Goal: Find specific page/section: Find specific page/section

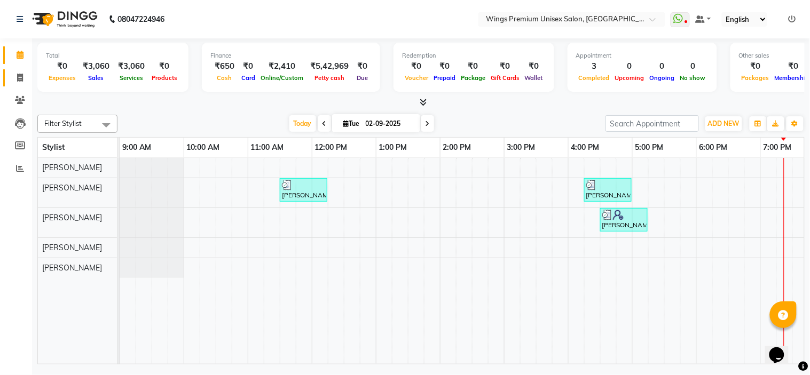
scroll to position [0, 148]
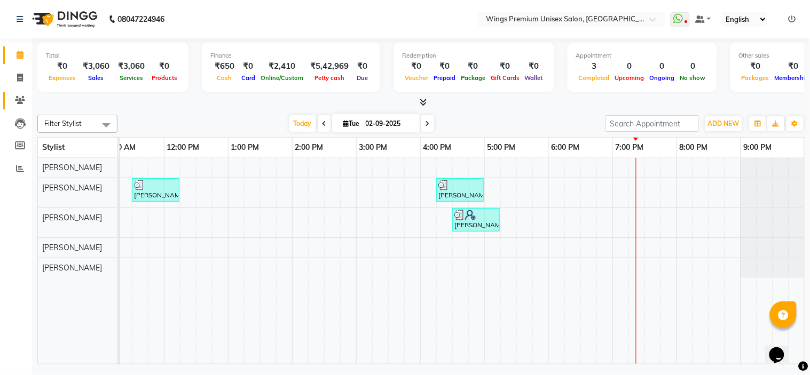
click at [19, 93] on link "Clients" at bounding box center [16, 101] width 26 height 18
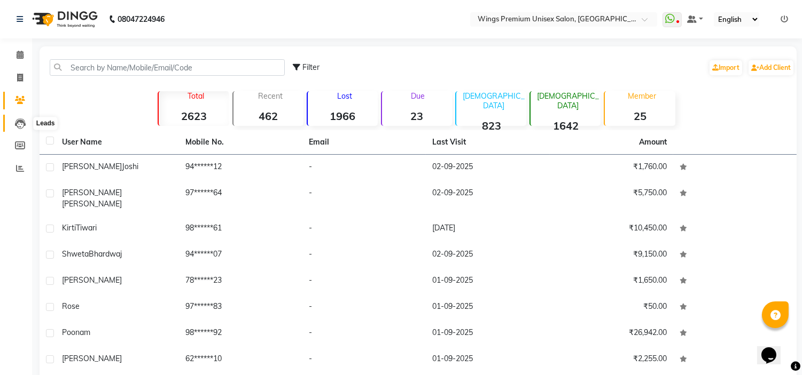
click at [19, 124] on icon at bounding box center [20, 124] width 11 height 11
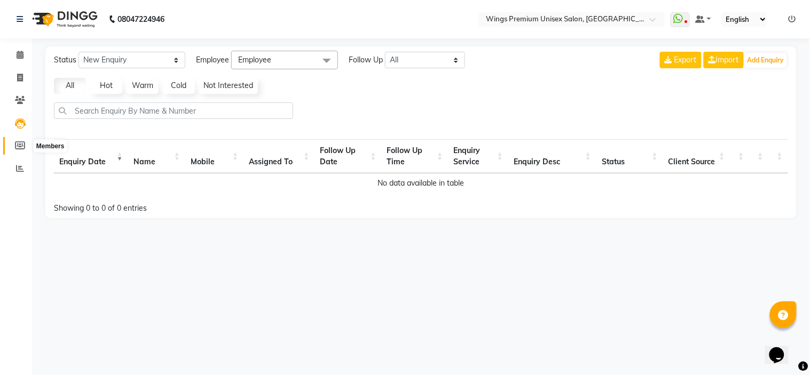
click at [21, 144] on icon at bounding box center [20, 146] width 10 height 8
select select
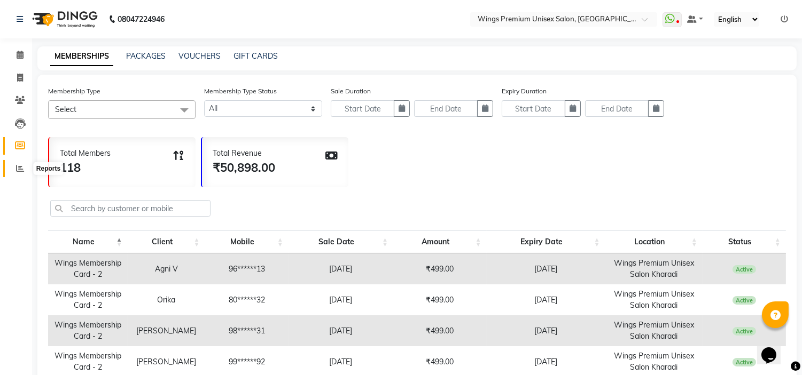
click at [12, 166] on span at bounding box center [20, 169] width 19 height 12
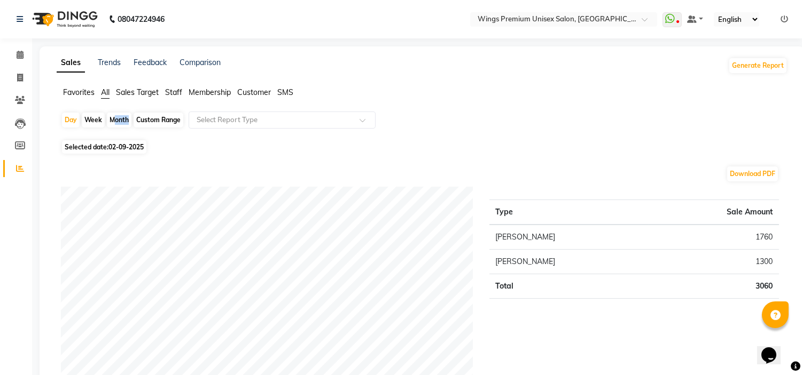
drag, startPoint x: 110, startPoint y: 126, endPoint x: 125, endPoint y: 127, distance: 15.0
click at [125, 127] on div "Month" at bounding box center [119, 120] width 25 height 15
select select "9"
select select "2025"
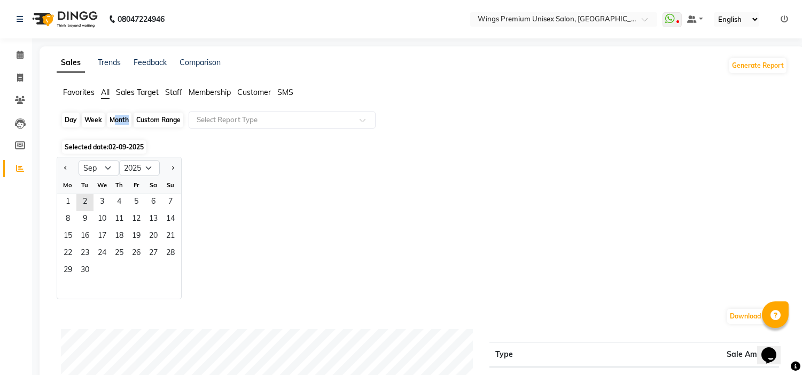
click at [125, 127] on div "Month" at bounding box center [119, 120] width 25 height 15
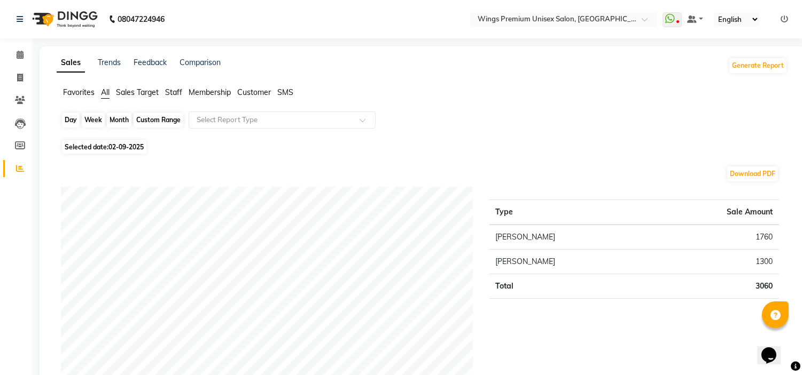
click at [117, 115] on div "Month" at bounding box center [119, 120] width 25 height 15
select select "9"
select select "2025"
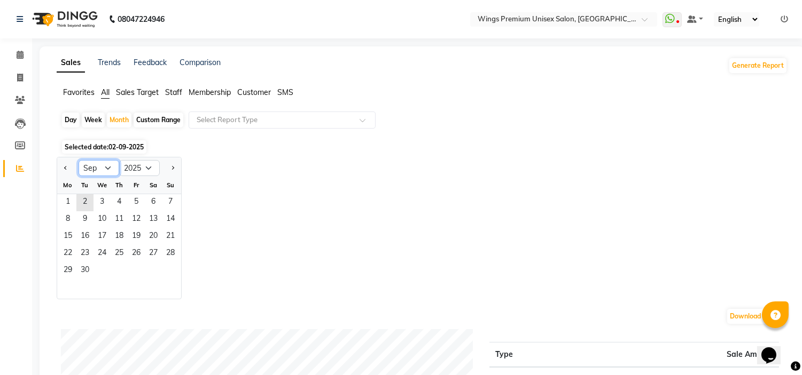
click at [91, 163] on select "Jan Feb Mar Apr May Jun [DATE] Aug Sep Oct Nov Dec" at bounding box center [99, 168] width 41 height 16
select select "8"
click at [79, 160] on select "Jan Feb Mar Apr May Jun [DATE] Aug Sep Oct Nov Dec" at bounding box center [99, 168] width 41 height 16
click at [121, 214] on span "7" at bounding box center [119, 219] width 17 height 17
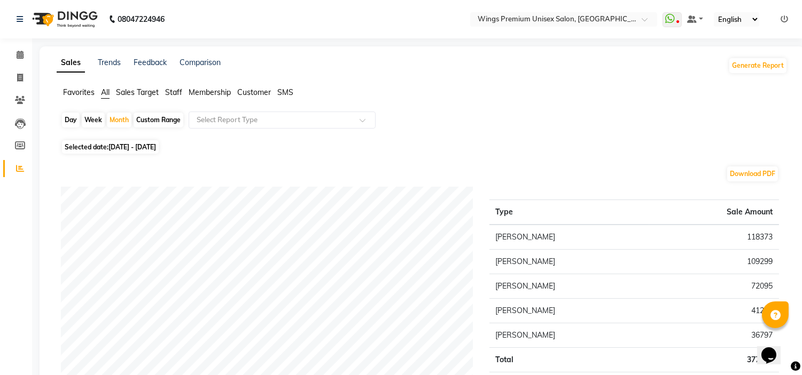
click at [69, 123] on div "Day" at bounding box center [71, 120] width 18 height 15
select select "8"
select select "2025"
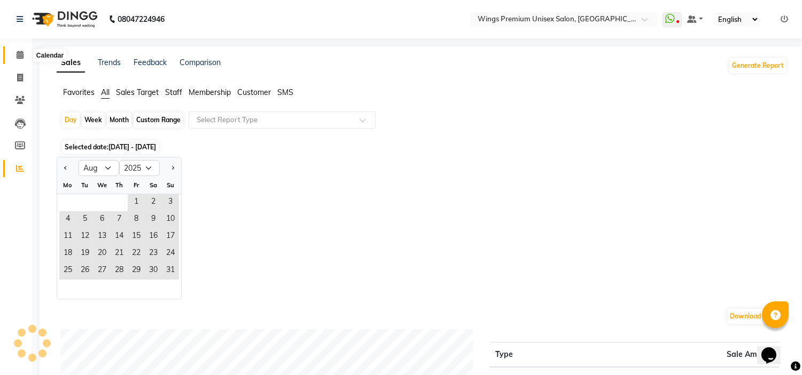
drag, startPoint x: 0, startPoint y: 54, endPoint x: 12, endPoint y: 57, distance: 12.0
click at [12, 57] on li "Calendar" at bounding box center [16, 55] width 32 height 23
click at [12, 57] on span at bounding box center [20, 55] width 19 height 12
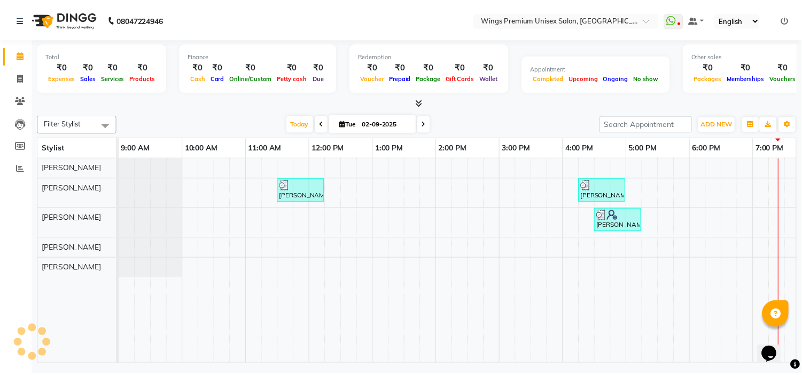
scroll to position [0, 148]
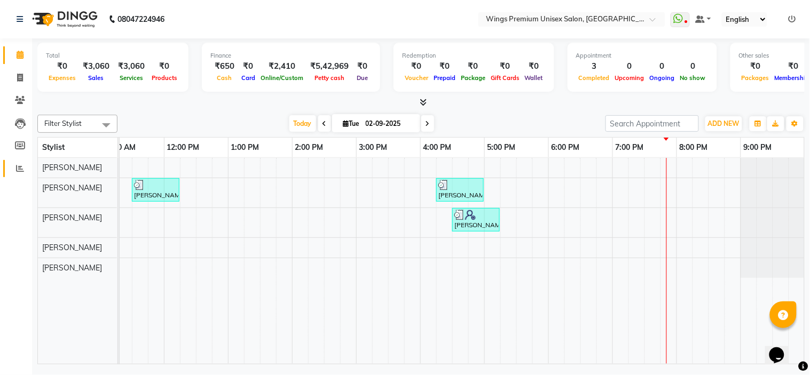
click at [13, 161] on link "Reports" at bounding box center [16, 169] width 26 height 18
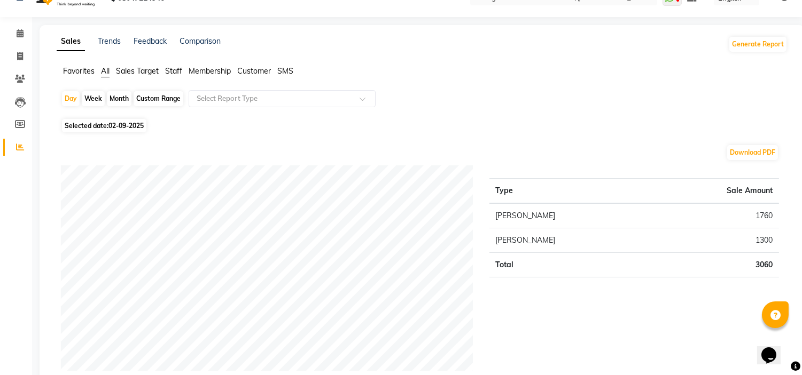
scroll to position [22, 0]
